Goal: Information Seeking & Learning: Find specific page/section

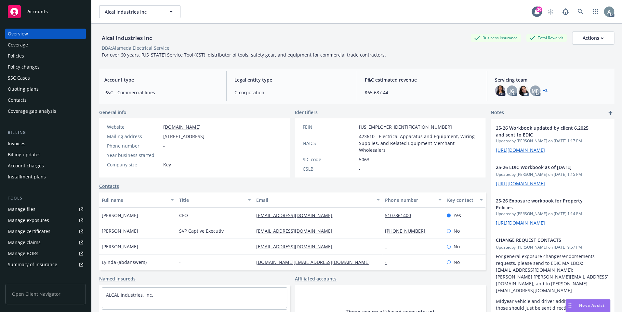
click at [160, 49] on div "DBA: Alameda Electrical Service" at bounding box center [136, 48] width 68 height 7
drag, startPoint x: 171, startPoint y: 47, endPoint x: 113, endPoint y: 49, distance: 57.6
click at [113, 49] on span "DBA: Alameda Electrical Service" at bounding box center [135, 48] width 73 height 7
copy div "Alameda Electrical Service"
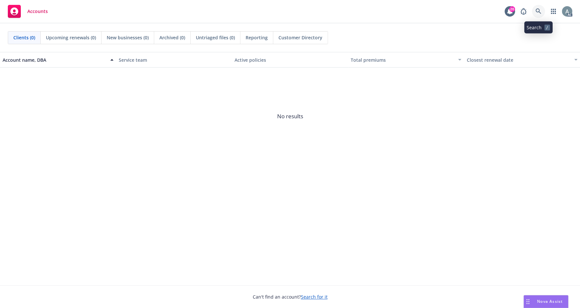
click at [538, 9] on icon at bounding box center [538, 11] width 6 height 6
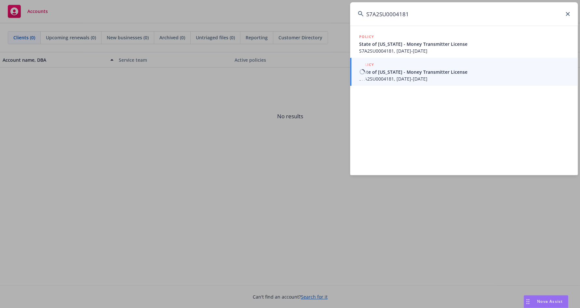
type input "S7A2SU0004181"
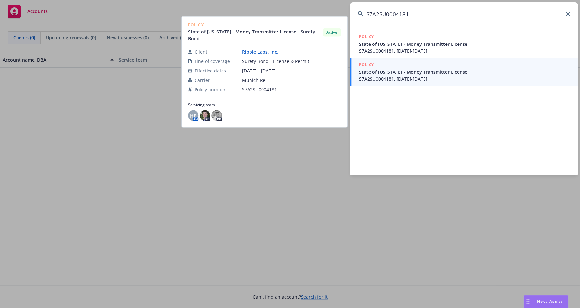
click at [406, 75] on span "State of [US_STATE] - Money Transmitter License" at bounding box center [464, 72] width 211 height 7
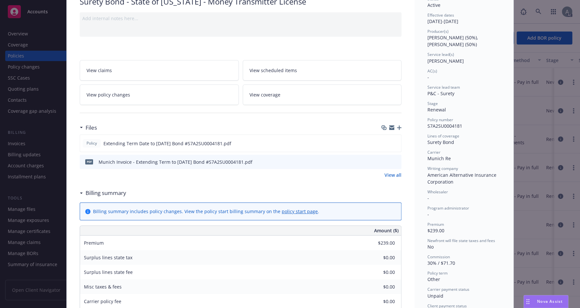
scroll to position [78, 0]
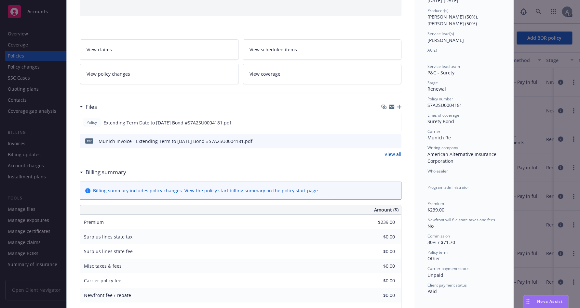
click at [211, 141] on div "Munich Invoice - Extending Term to [DATE] Bond #S7A2SU0004181.pdf" at bounding box center [176, 141] width 154 height 7
click at [395, 140] on icon "preview file" at bounding box center [395, 141] width 6 height 5
